Goal: Navigation & Orientation: Find specific page/section

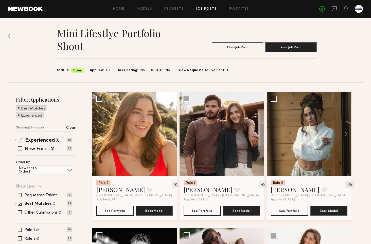
click at [32, 9] on link at bounding box center [25, 9] width 35 height 5
